Goal: Find specific page/section: Find specific page/section

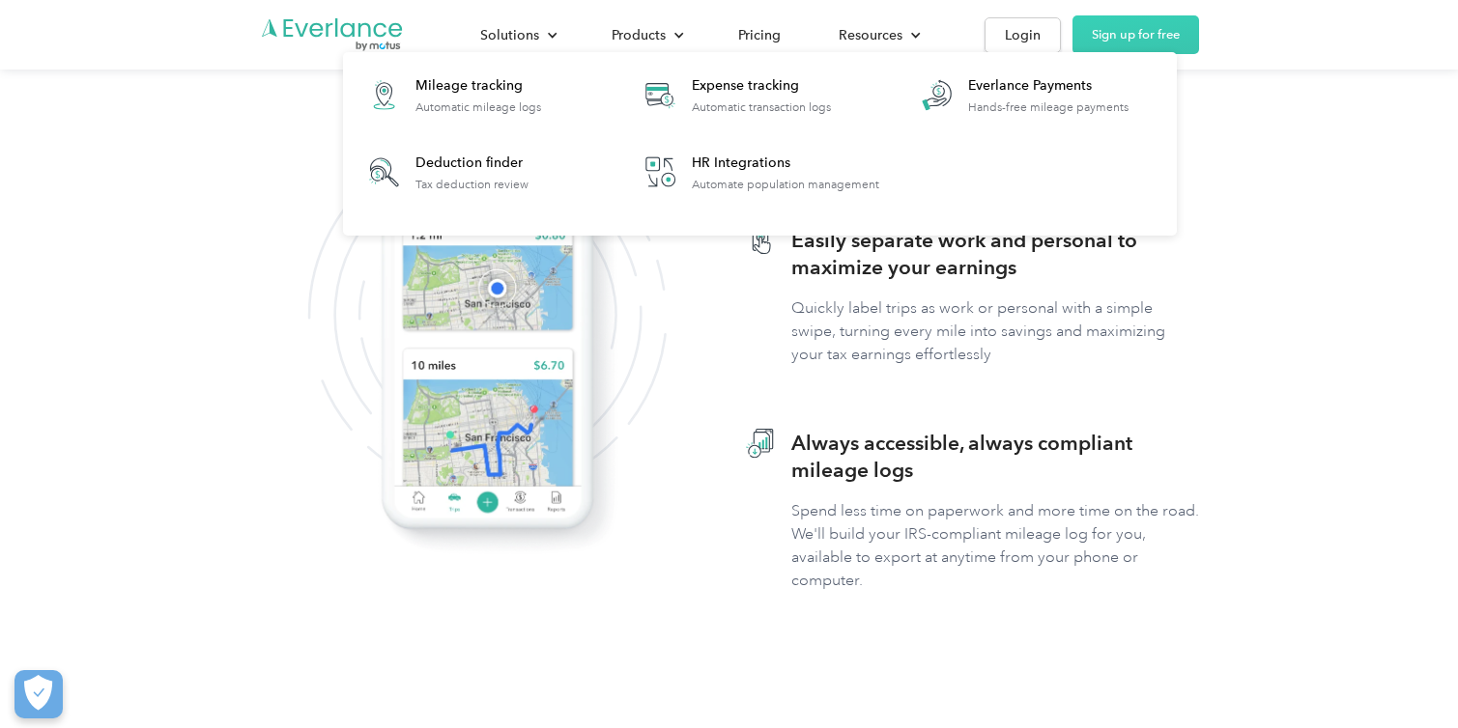
scroll to position [916, 0]
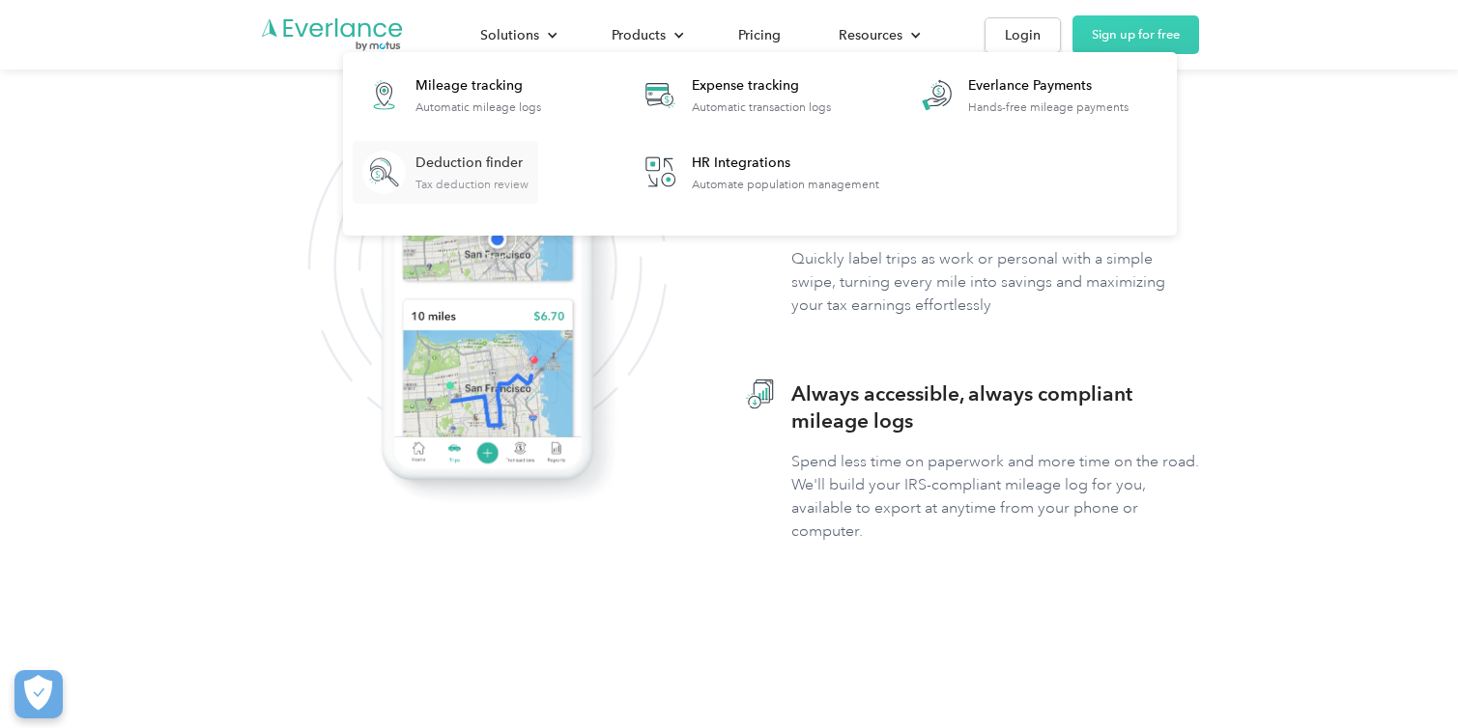
click at [512, 164] on div "Deduction finder" at bounding box center [471, 163] width 113 height 19
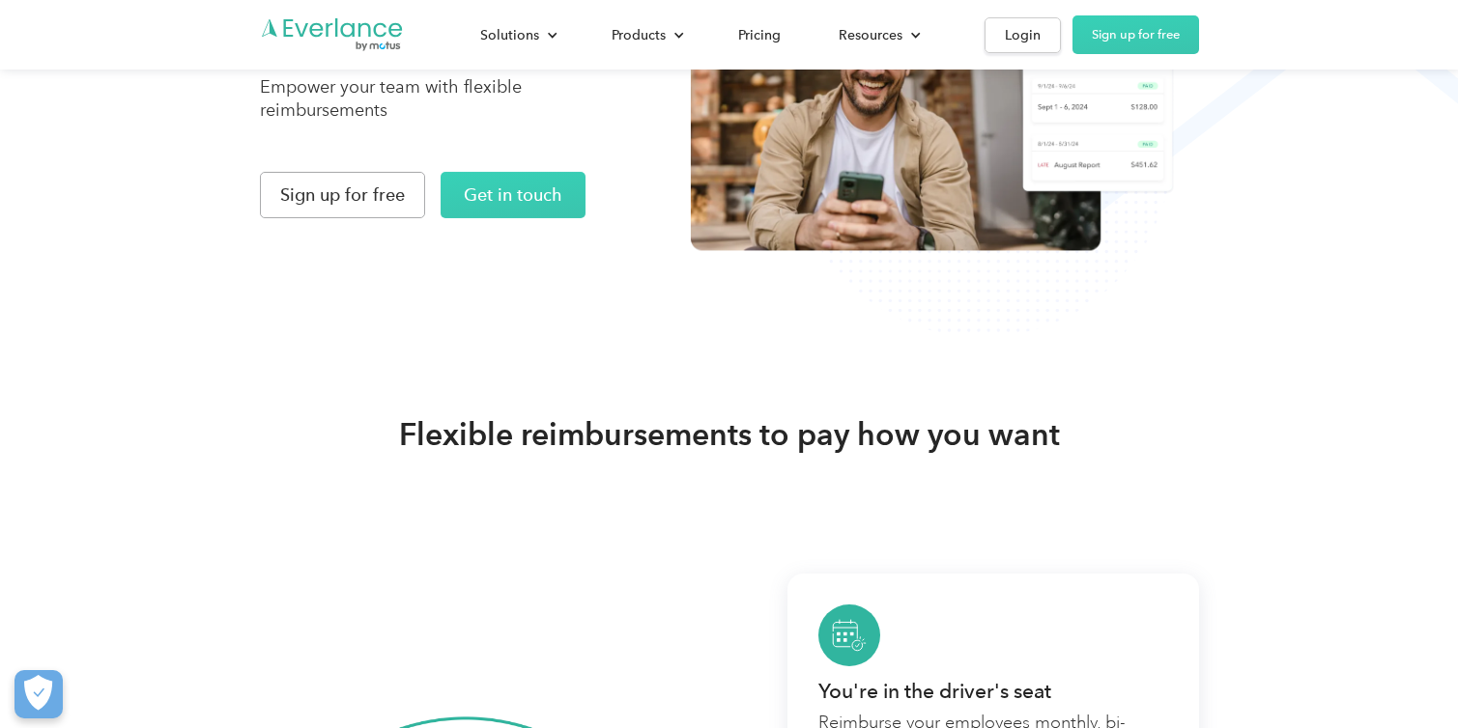
scroll to position [322, 0]
